Goal: Communication & Community: Answer question/provide support

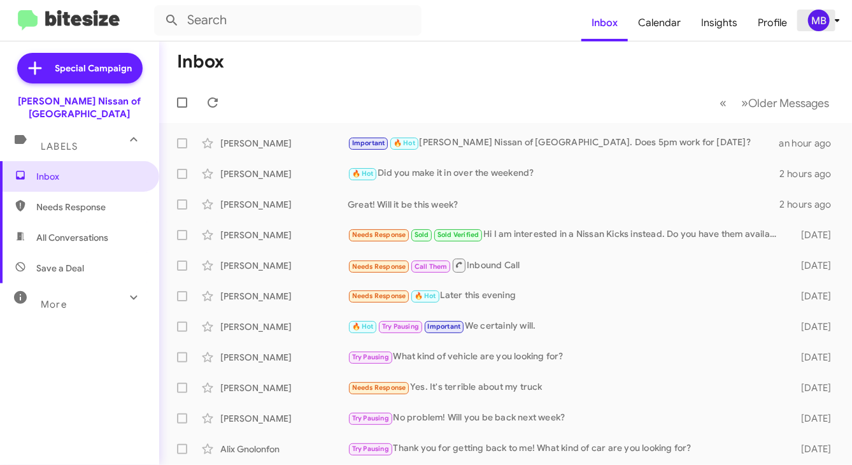
click at [816, 19] on div "MB" at bounding box center [819, 21] width 22 height 22
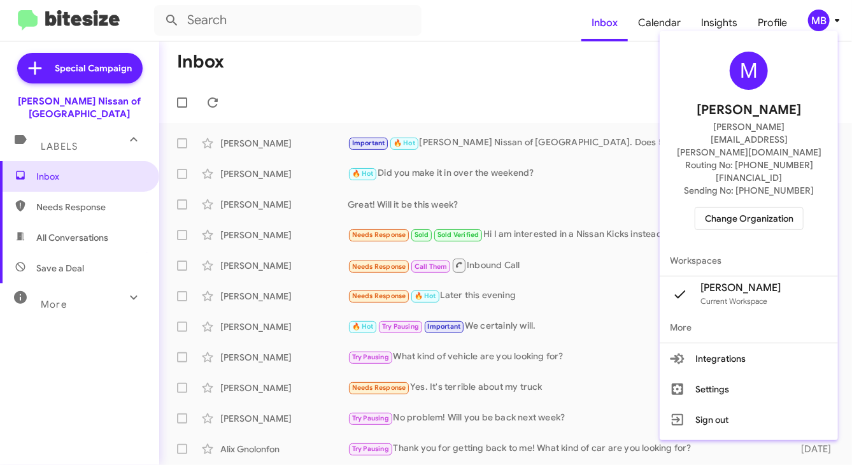
click at [729, 208] on span "Change Organization" at bounding box center [749, 219] width 89 height 22
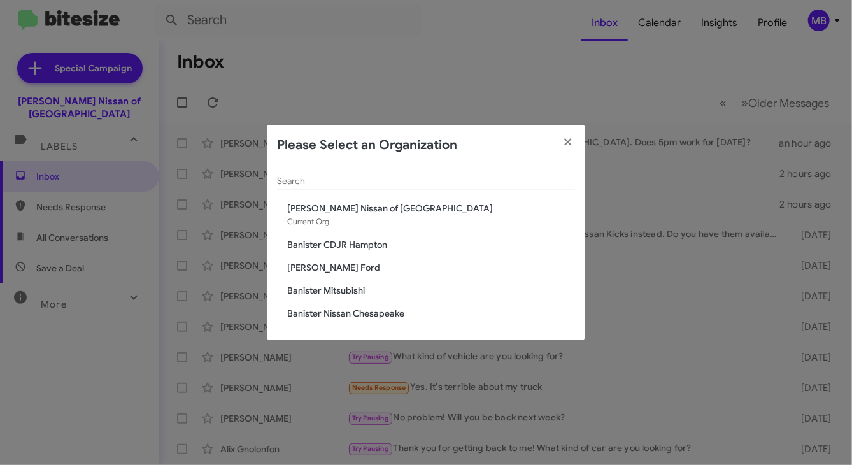
click at [337, 265] on span "Banister [PERSON_NAME]" at bounding box center [431, 267] width 288 height 13
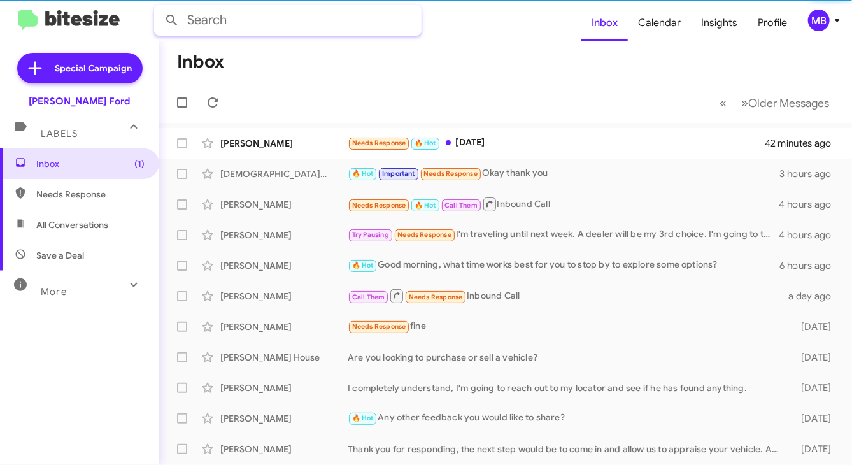
click at [353, 22] on input "text" at bounding box center [287, 20] width 267 height 31
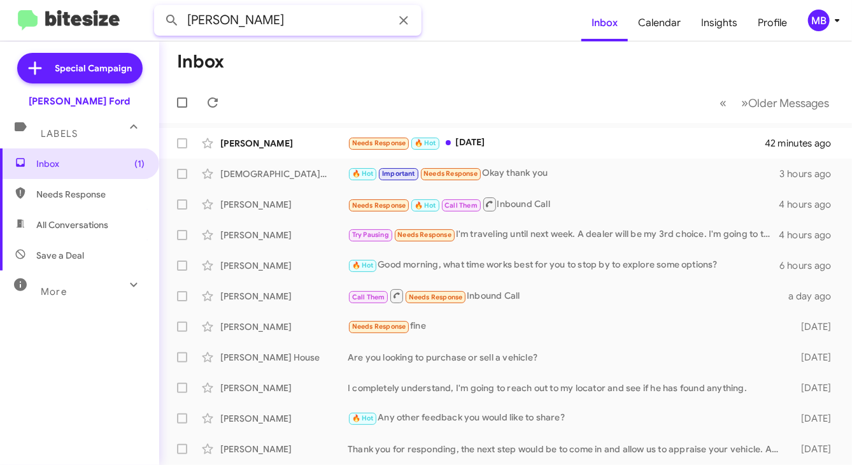
type input "richard"
click at [159, 8] on button at bounding box center [171, 20] width 25 height 25
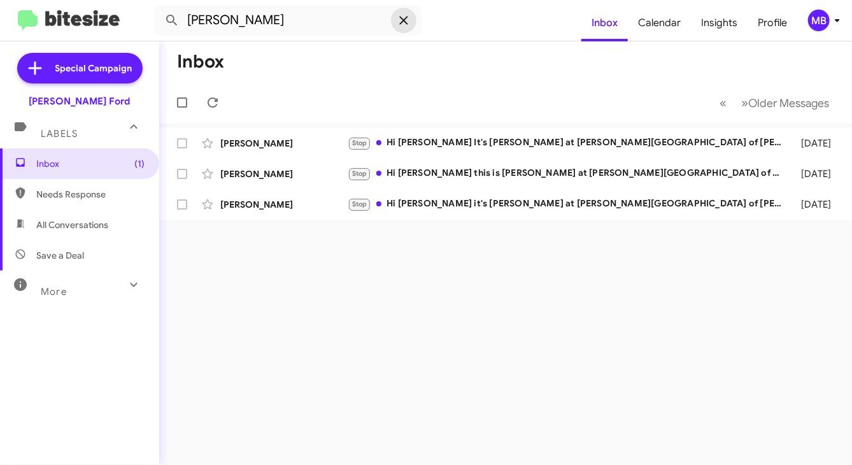
click at [397, 19] on icon at bounding box center [403, 20] width 15 height 15
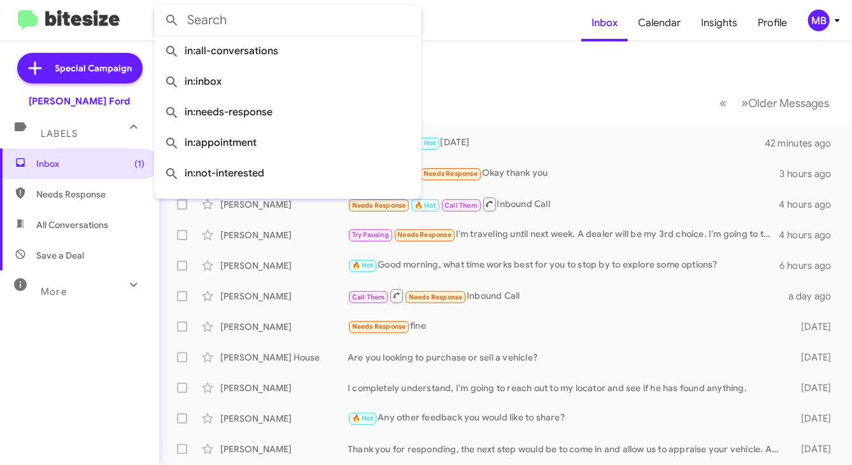
click at [537, 65] on mat-toolbar-row "Inbox" at bounding box center [505, 61] width 693 height 41
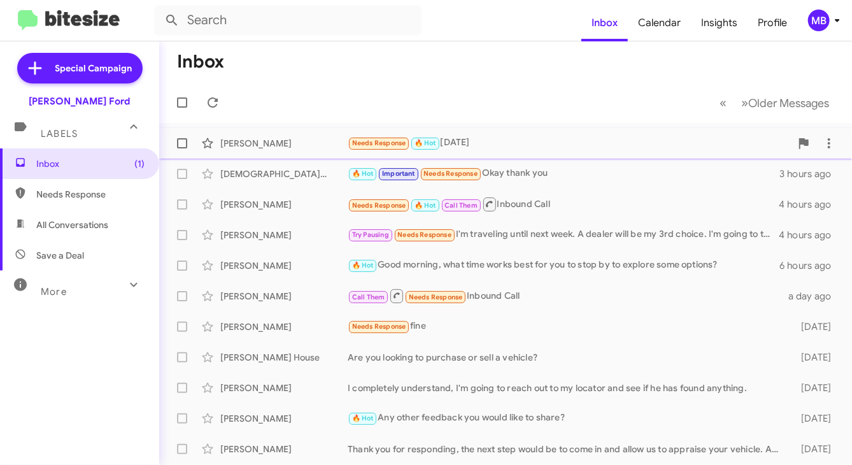
click at [474, 144] on div "Needs Response 🔥 Hot Tomorrow" at bounding box center [569, 143] width 443 height 15
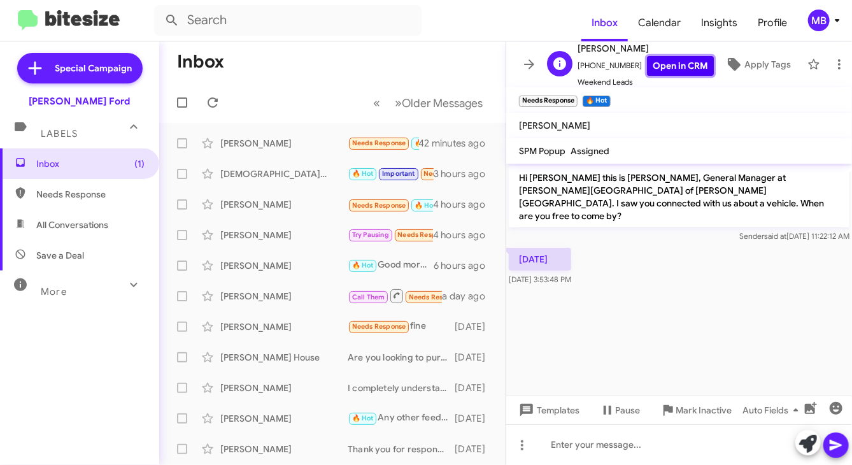
click at [683, 59] on link "Open in CRM" at bounding box center [680, 66] width 67 height 20
click at [830, 14] on icon at bounding box center [837, 20] width 15 height 15
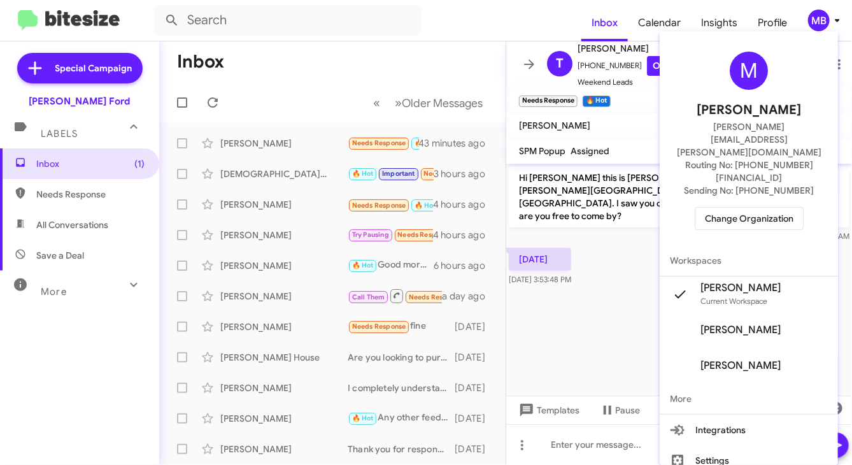
click at [760, 208] on span "Change Organization" at bounding box center [749, 219] width 89 height 22
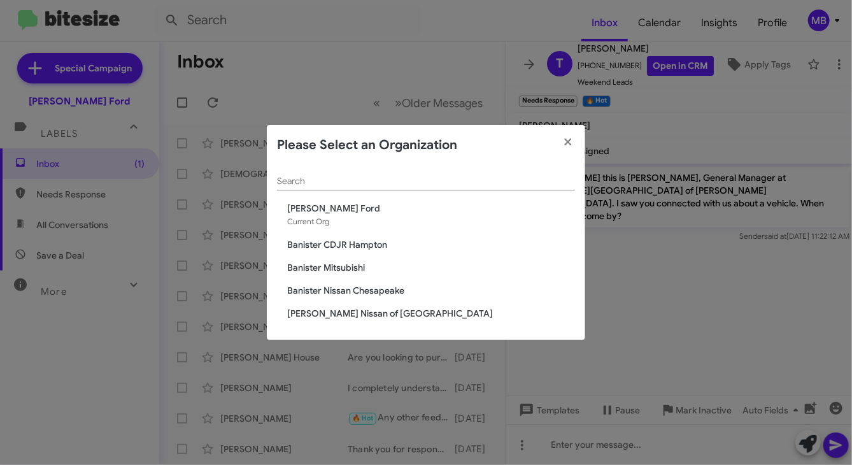
click at [372, 314] on span "Banister Nissan of [GEOGRAPHIC_DATA]" at bounding box center [431, 313] width 288 height 13
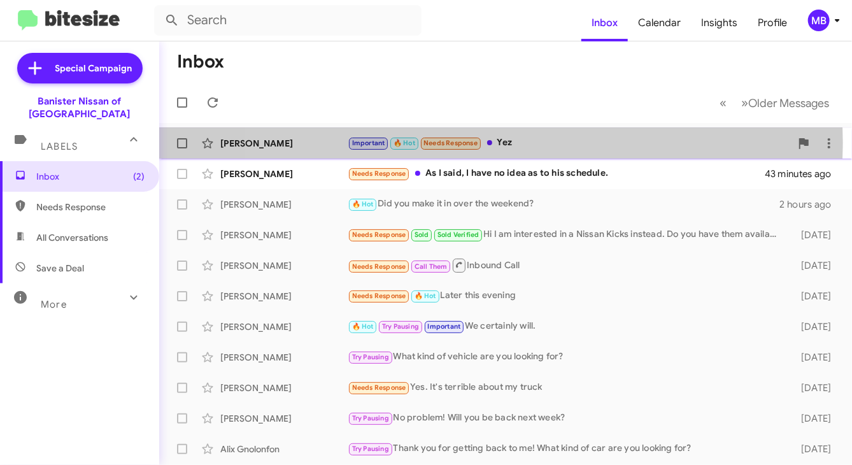
click at [463, 143] on span "Needs Response" at bounding box center [450, 143] width 54 height 8
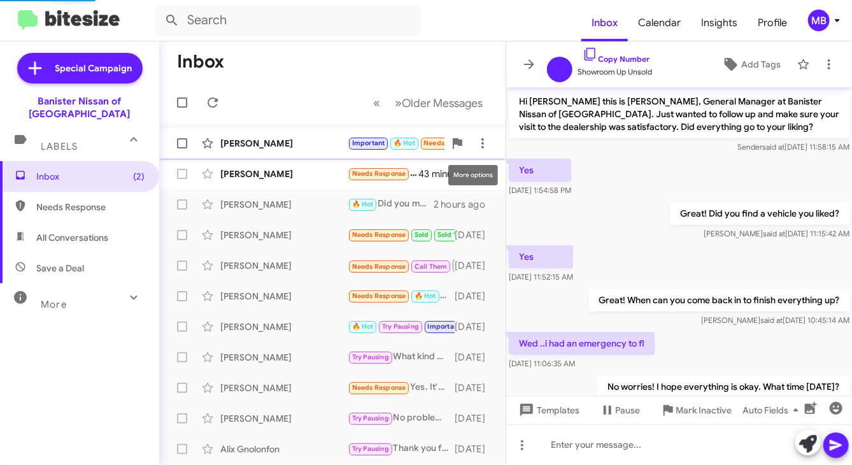
scroll to position [288, 0]
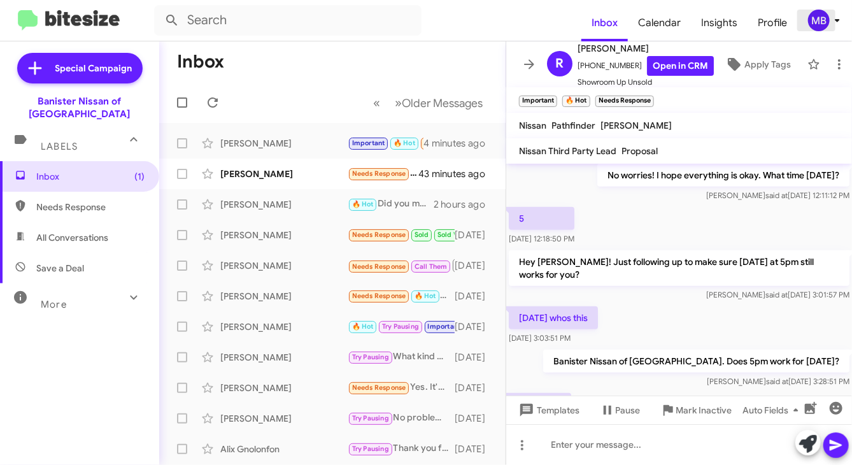
click at [823, 24] on div "MB" at bounding box center [819, 21] width 22 height 22
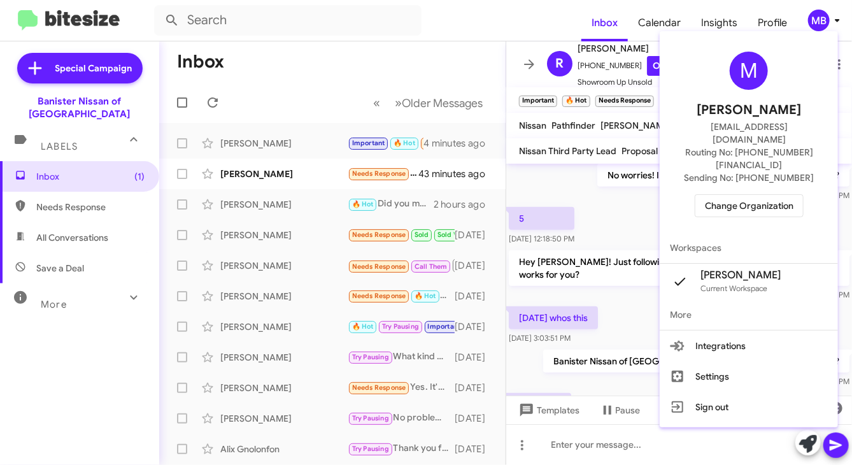
click at [765, 195] on span "Change Organization" at bounding box center [749, 206] width 89 height 22
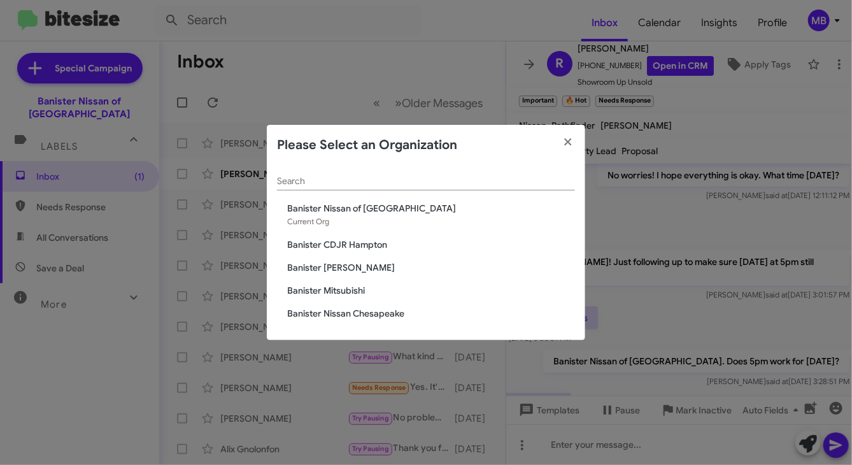
click at [823, 6] on modal-container "Please Select an Organization Search Banister Nissan of [GEOGRAPHIC_DATA] Curre…" at bounding box center [426, 232] width 852 height 465
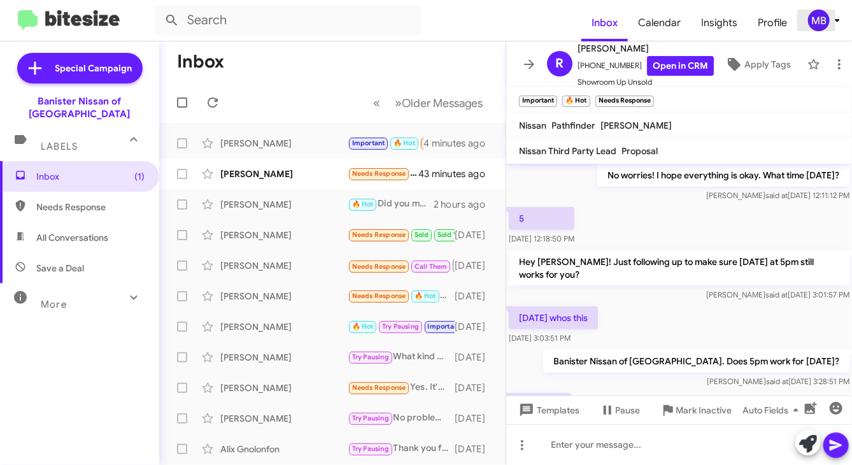
click at [819, 18] on div "MB" at bounding box center [819, 21] width 22 height 22
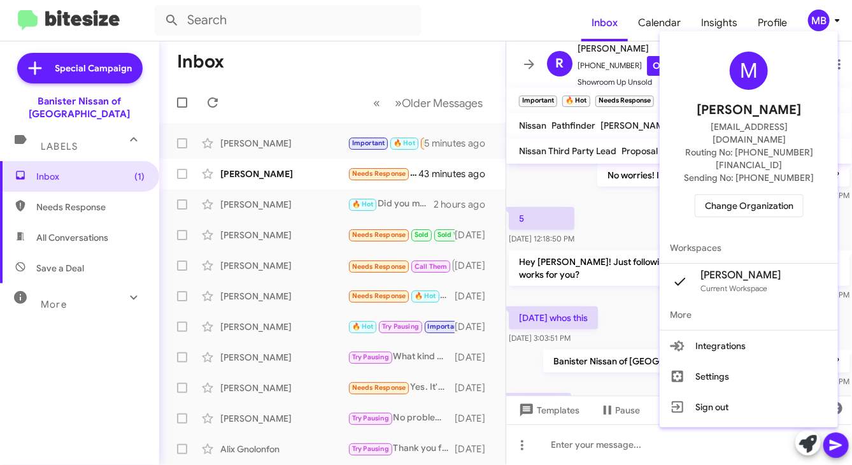
click at [553, 187] on div at bounding box center [426, 232] width 852 height 465
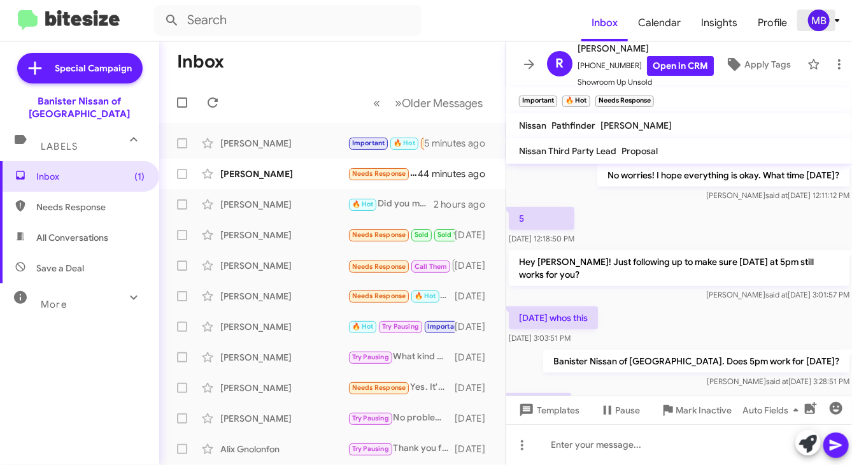
click at [816, 18] on div "MB" at bounding box center [819, 21] width 22 height 22
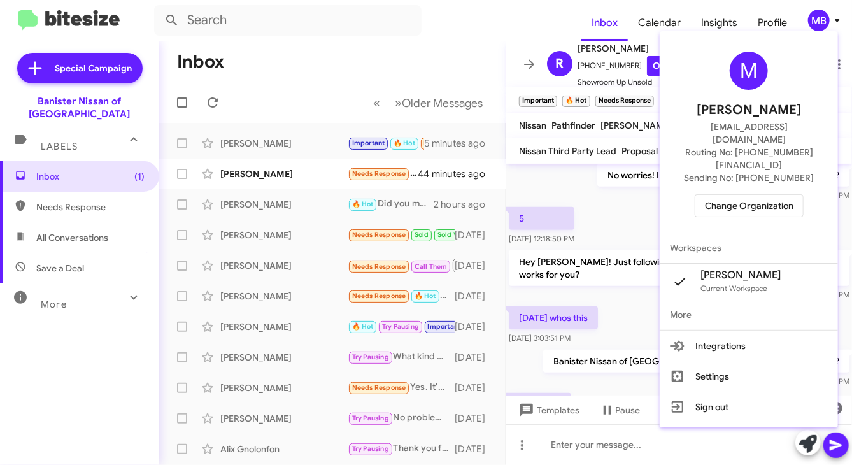
drag, startPoint x: 752, startPoint y: 187, endPoint x: 404, endPoint y: 43, distance: 376.2
click at [404, 43] on div at bounding box center [426, 232] width 852 height 465
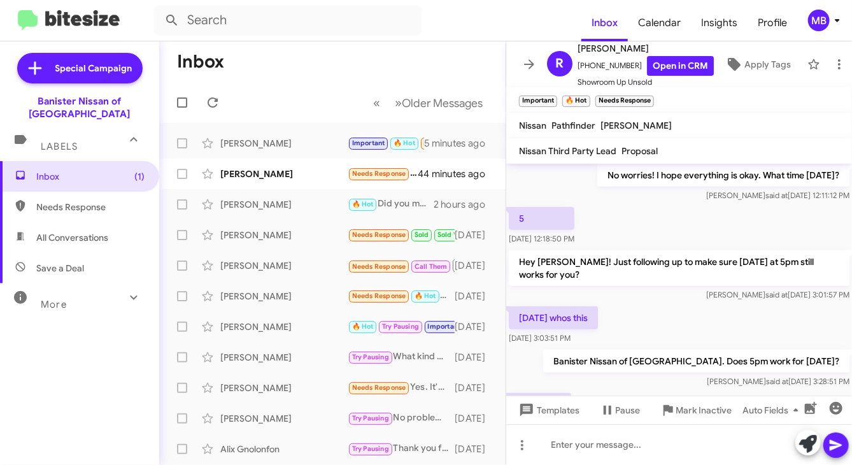
scroll to position [364, 0]
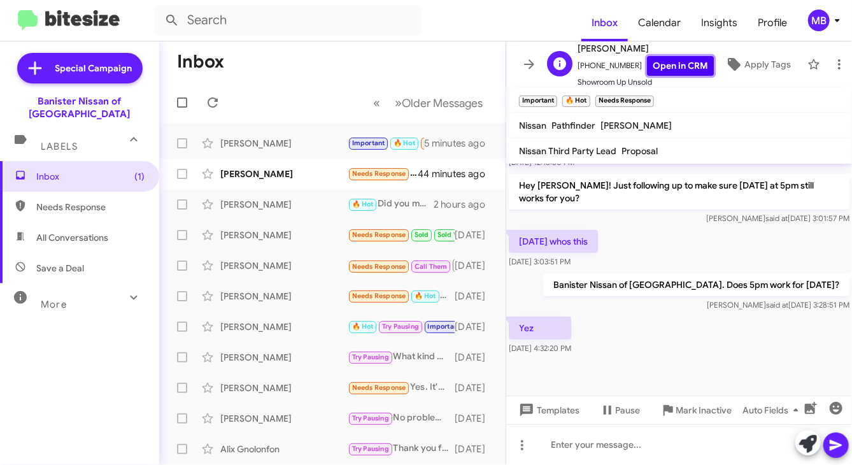
click at [656, 64] on link "Open in CRM" at bounding box center [680, 66] width 67 height 20
drag, startPoint x: 265, startPoint y: 178, endPoint x: 247, endPoint y: 174, distance: 18.2
click at [247, 174] on div "[PERSON_NAME]" at bounding box center [283, 173] width 127 height 13
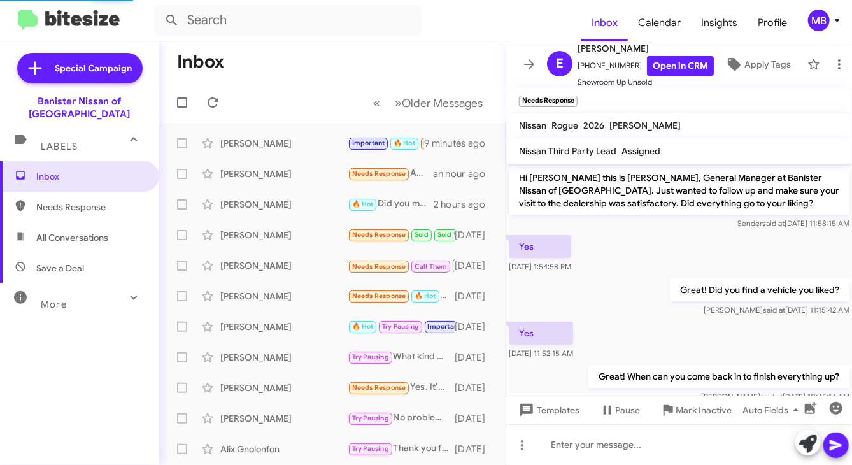
click at [71, 192] on span "Needs Response" at bounding box center [79, 207] width 159 height 31
type input "in:needs-response"
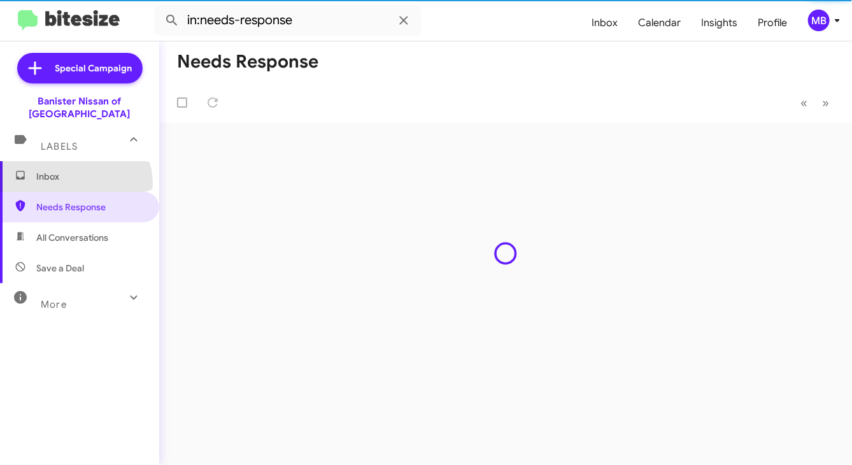
click at [74, 171] on span "Inbox" at bounding box center [79, 176] width 159 height 31
